Goal: Task Accomplishment & Management: Use online tool/utility

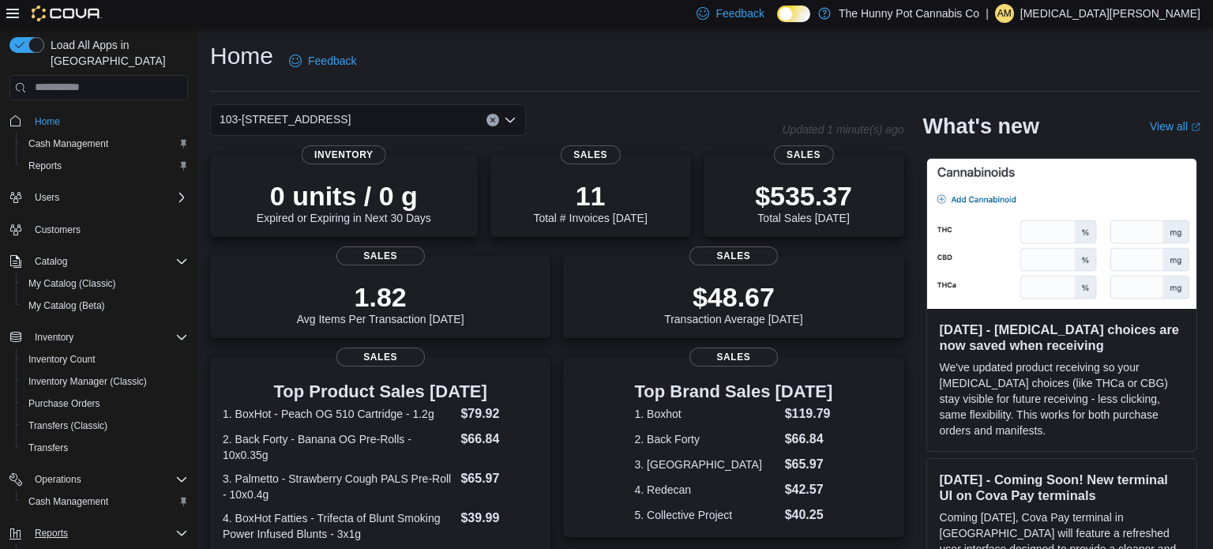
scroll to position [70, 0]
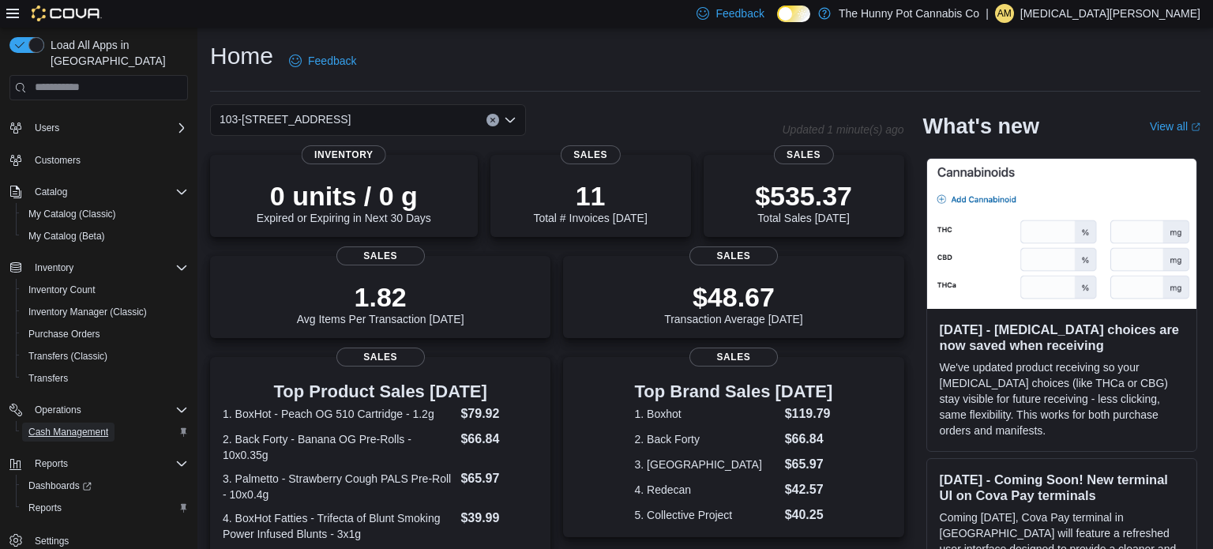
click at [73, 426] on span "Cash Management" at bounding box center [68, 432] width 80 height 13
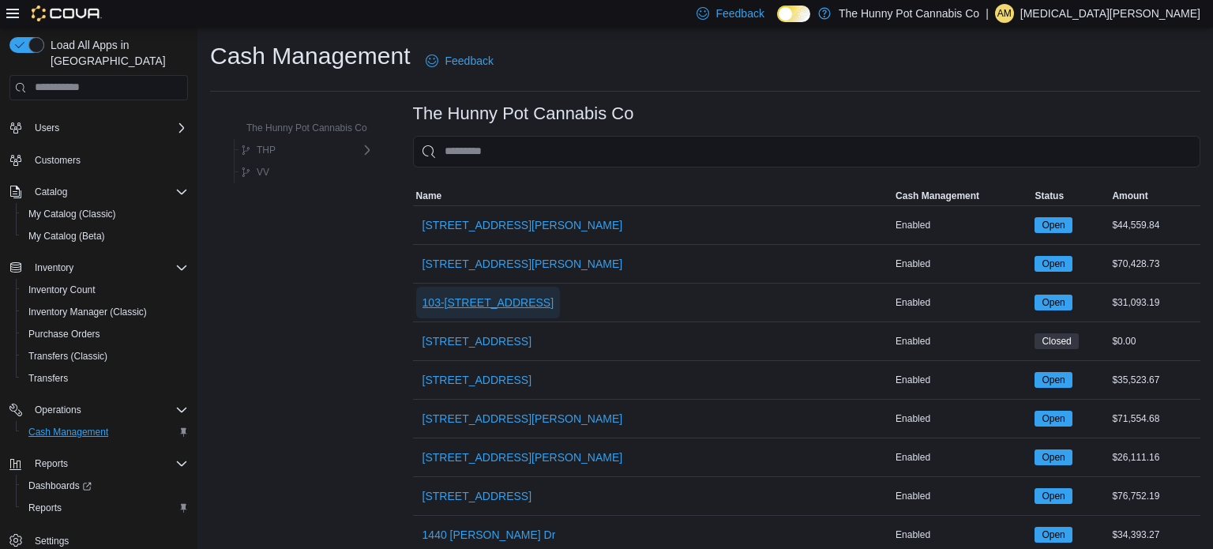
click at [478, 291] on span "103-[STREET_ADDRESS]" at bounding box center [489, 303] width 132 height 32
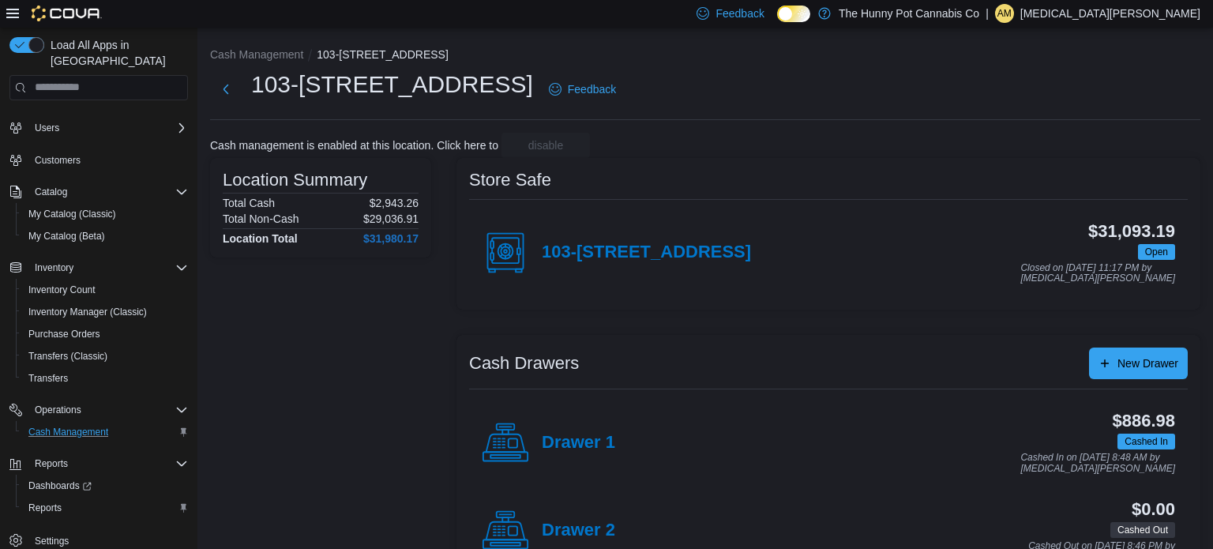
click at [580, 453] on div "Drawer 1" at bounding box center [548, 442] width 133 height 47
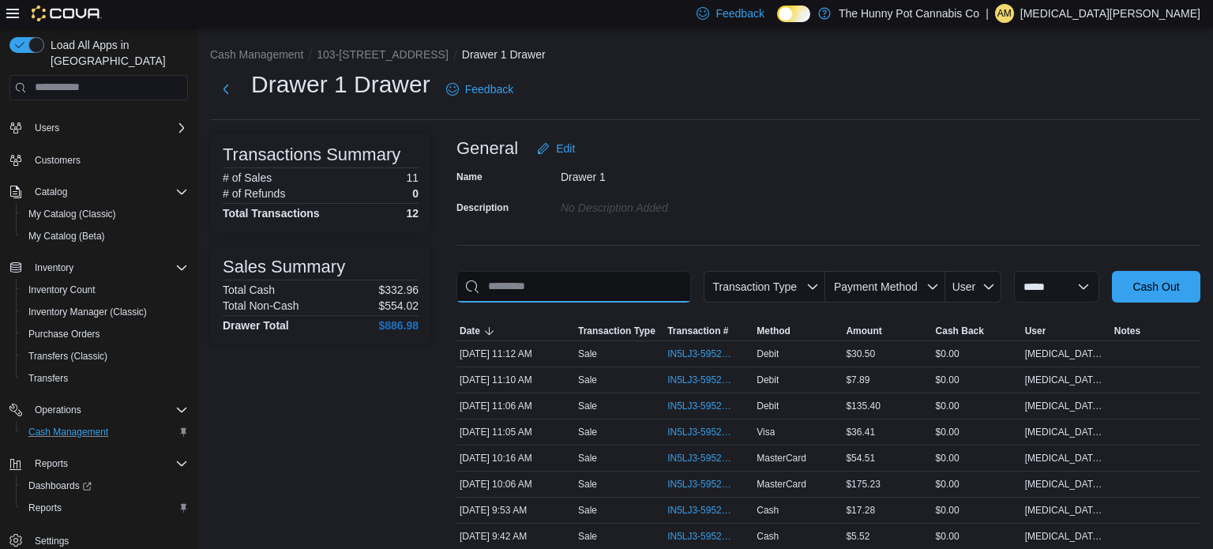
click at [596, 297] on input "This is a search bar. As you type, the results lower in the page will automatic…" at bounding box center [574, 287] width 235 height 32
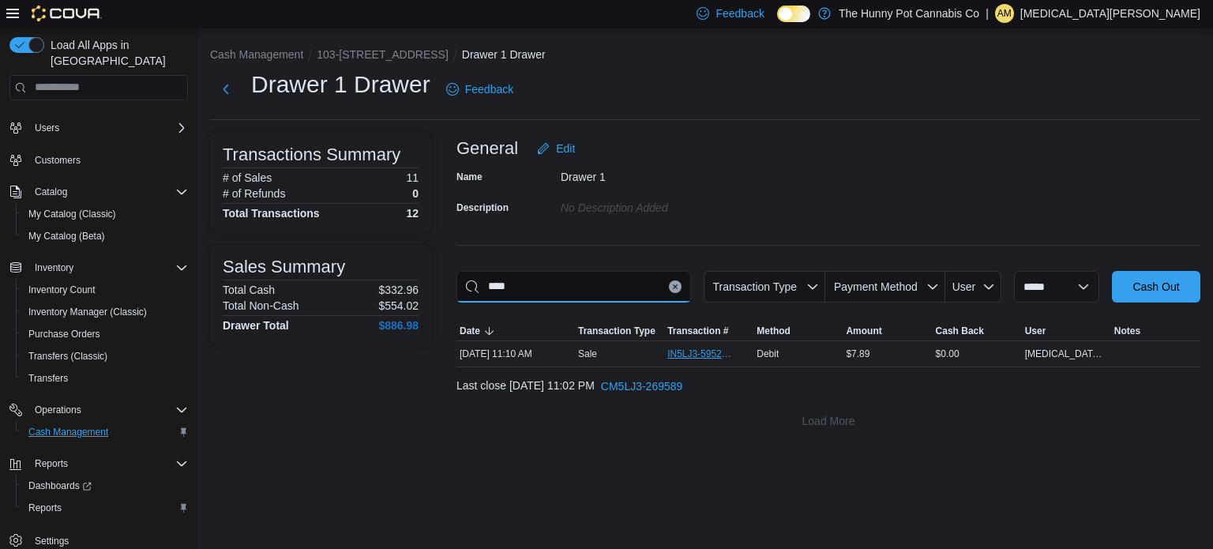
type input "****"
click at [704, 355] on span "IN5LJ3-5952960" at bounding box center [700, 354] width 67 height 13
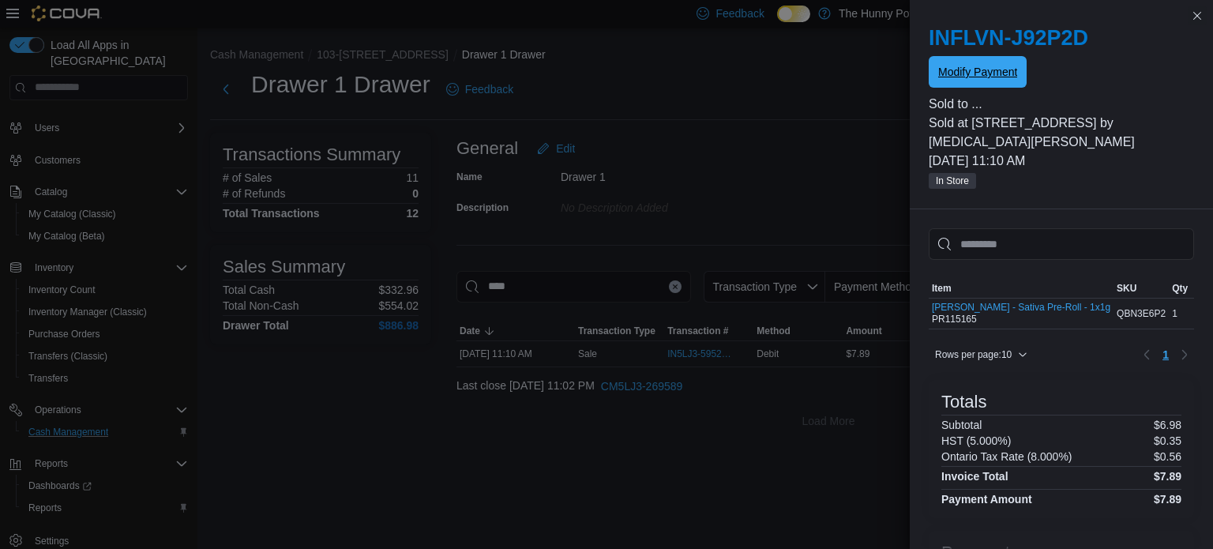
click at [981, 61] on span "Modify Payment" at bounding box center [977, 72] width 79 height 32
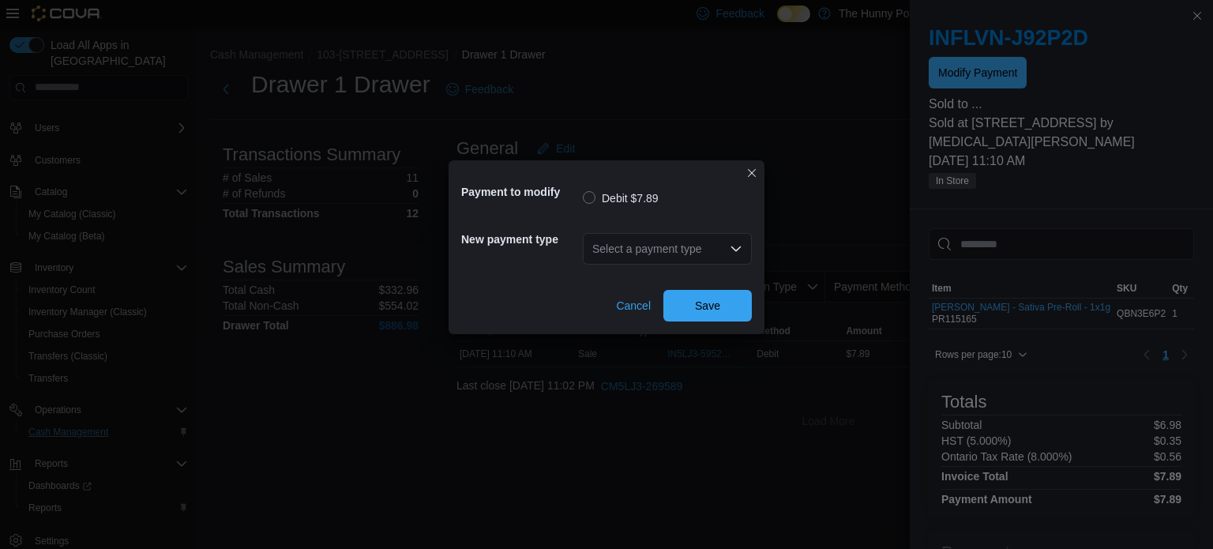
click at [647, 253] on div "Select a payment type" at bounding box center [667, 249] width 169 height 32
type input "****"
click at [603, 283] on span "Visa" at bounding box center [667, 276] width 150 height 16
click at [700, 310] on span "Save" at bounding box center [707, 305] width 25 height 16
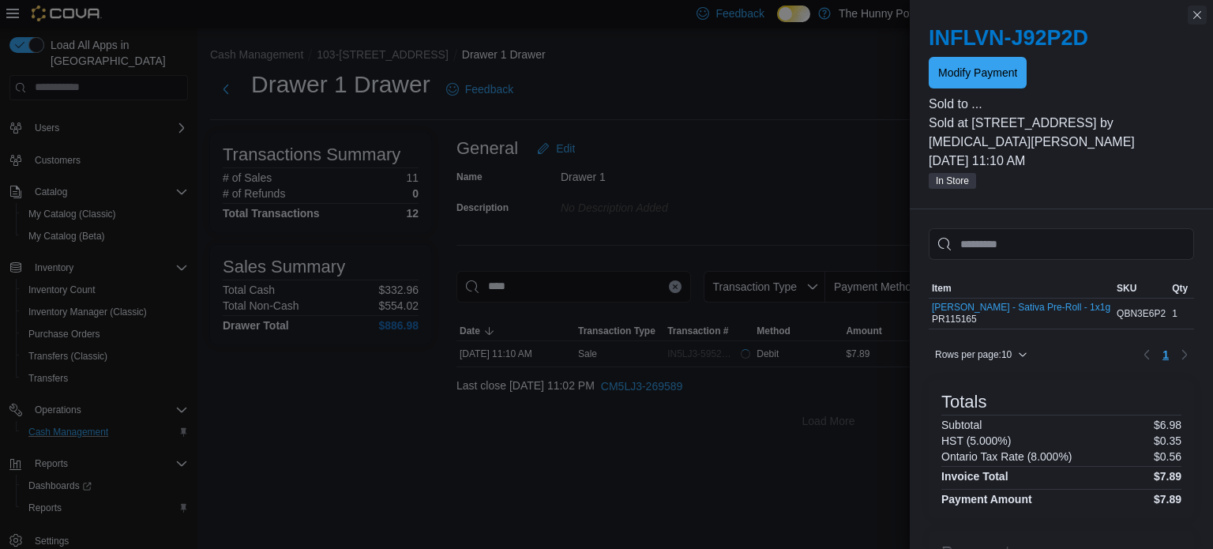
click at [1191, 16] on button "Close this dialog" at bounding box center [1197, 15] width 19 height 19
